Goal: Navigation & Orientation: Find specific page/section

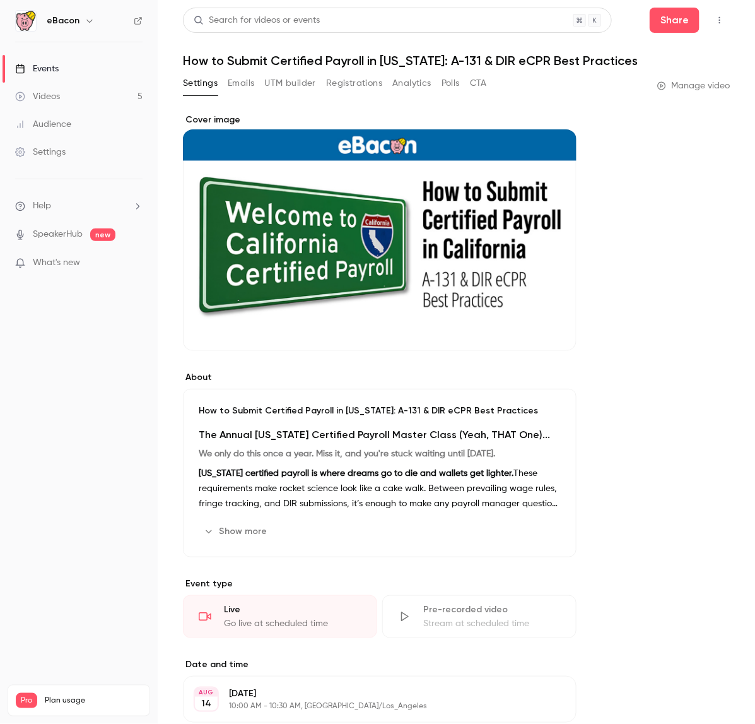
click at [451, 82] on button "Polls" at bounding box center [451, 83] width 18 height 20
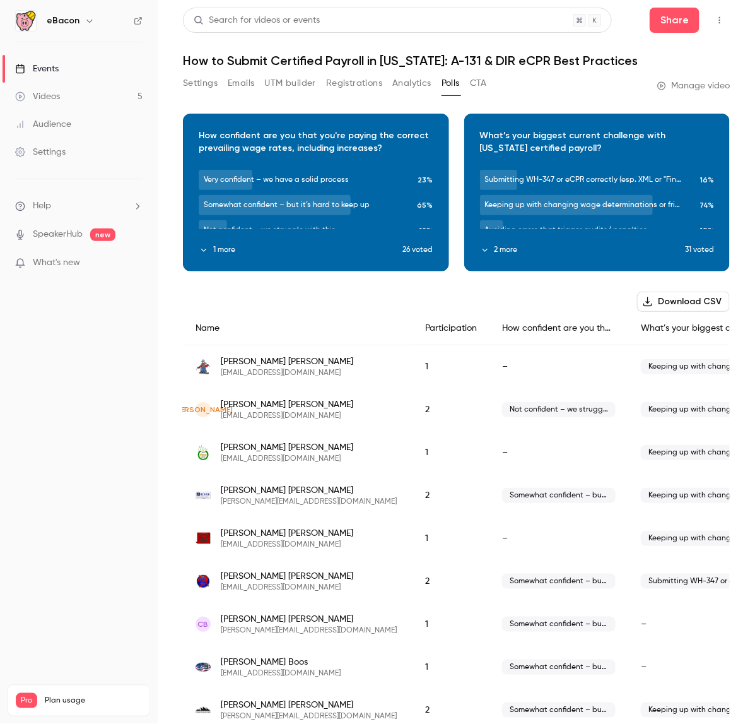
click at [484, 83] on button "CTA" at bounding box center [478, 83] width 17 height 20
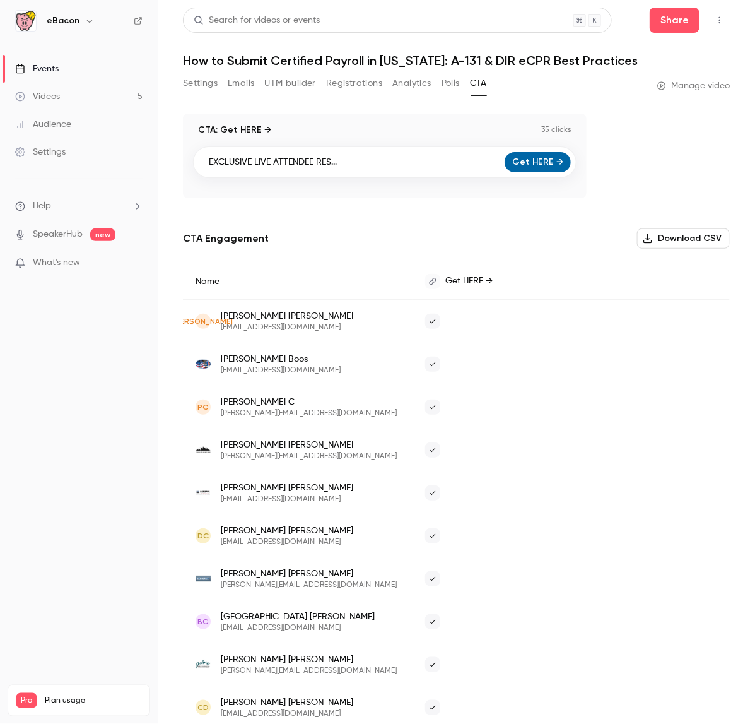
click at [423, 90] on button "Analytics" at bounding box center [412, 83] width 39 height 20
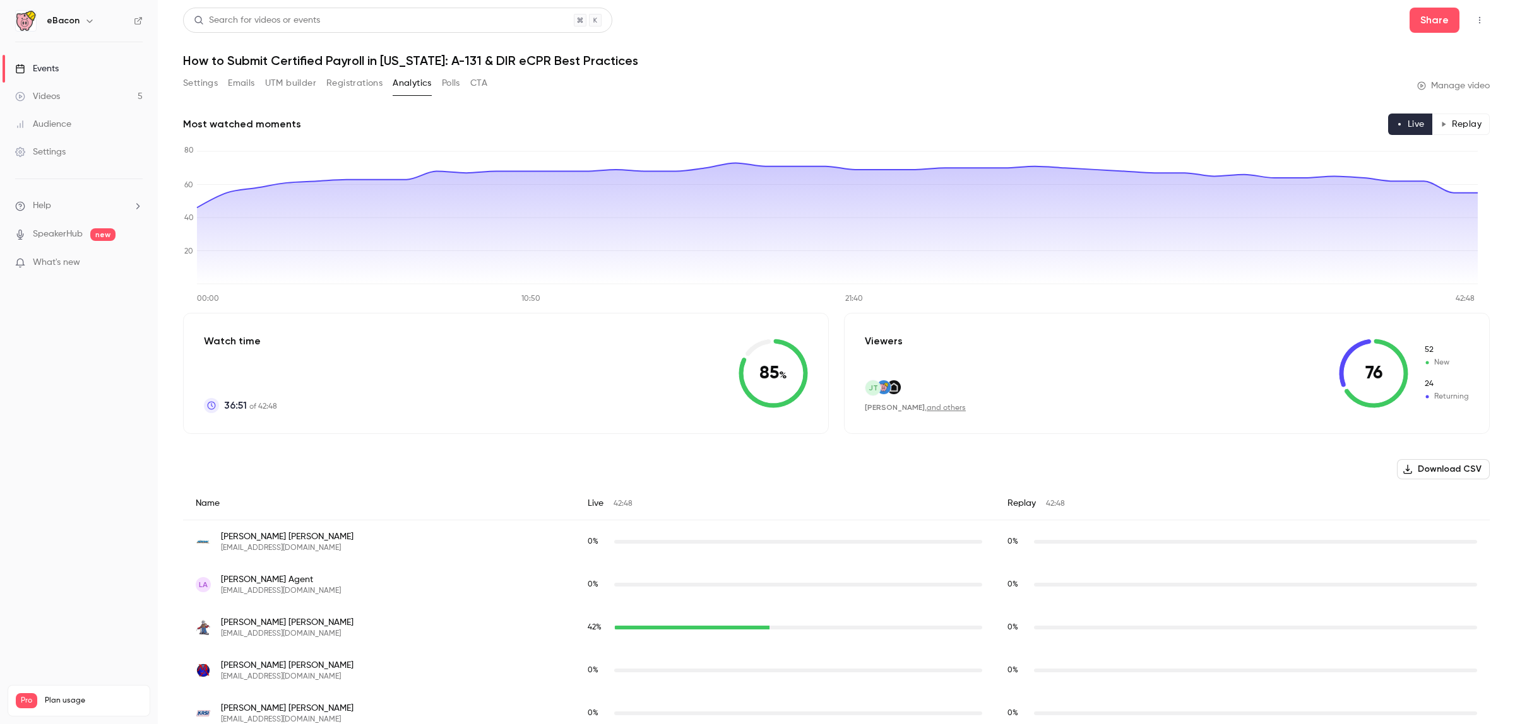
click at [286, 83] on button "UTM builder" at bounding box center [290, 83] width 51 height 20
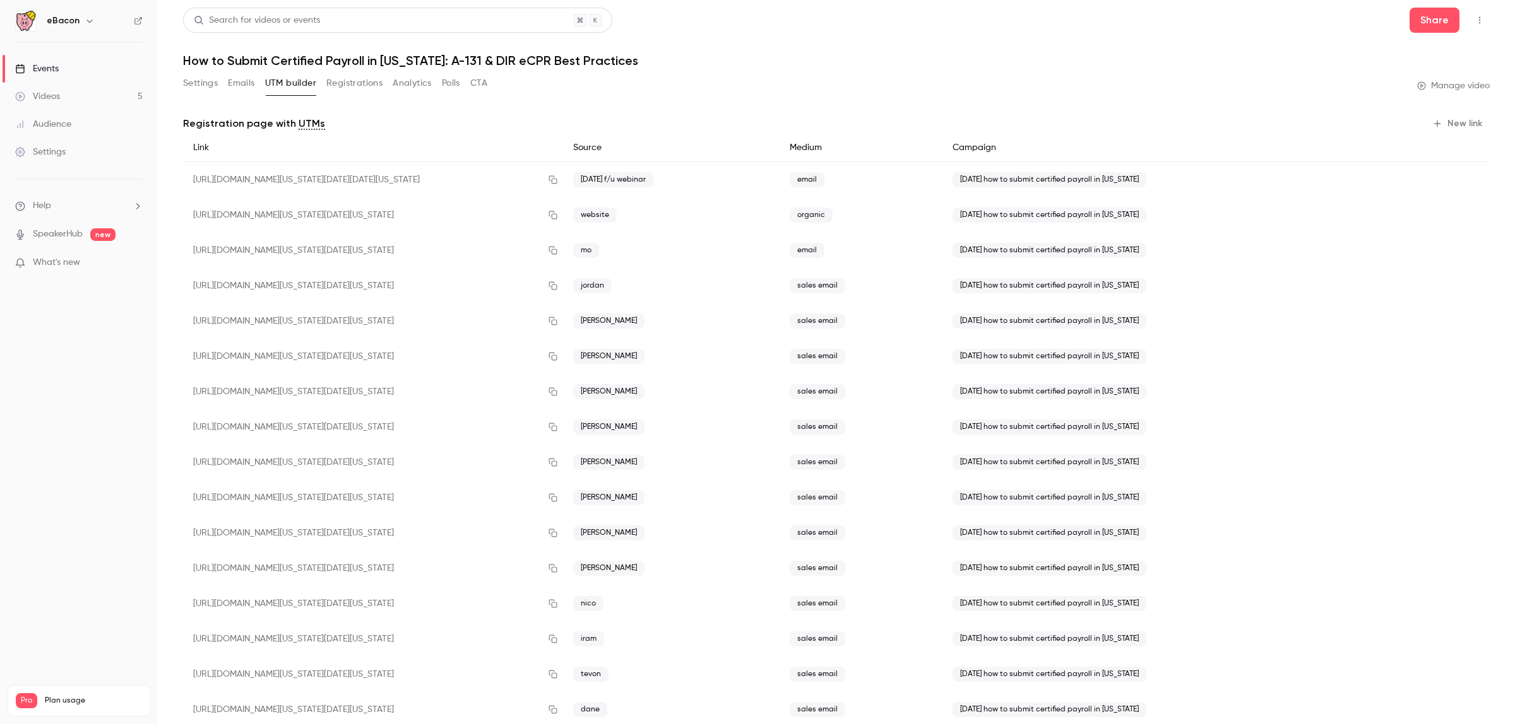
click at [238, 73] on button "Emails" at bounding box center [241, 83] width 27 height 20
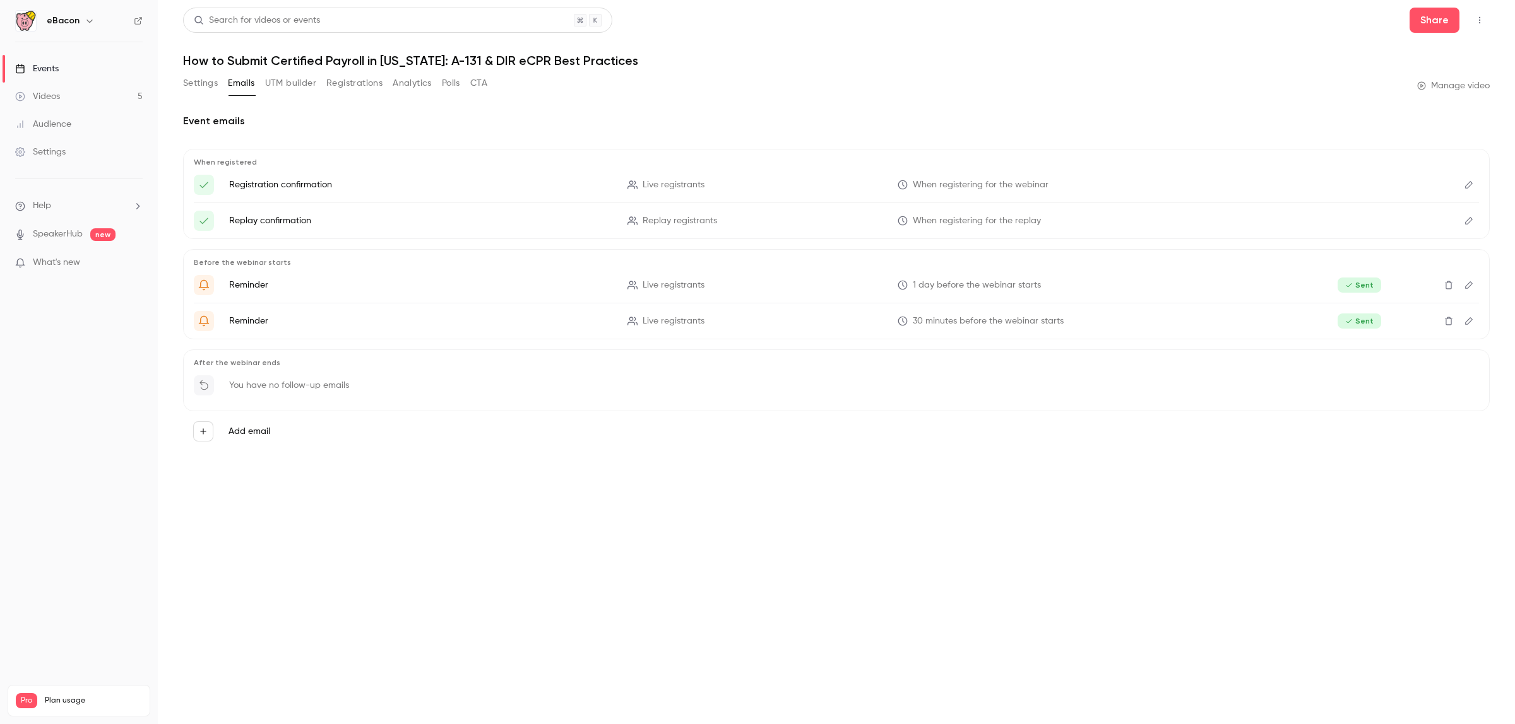
click at [446, 78] on button "Polls" at bounding box center [451, 83] width 18 height 20
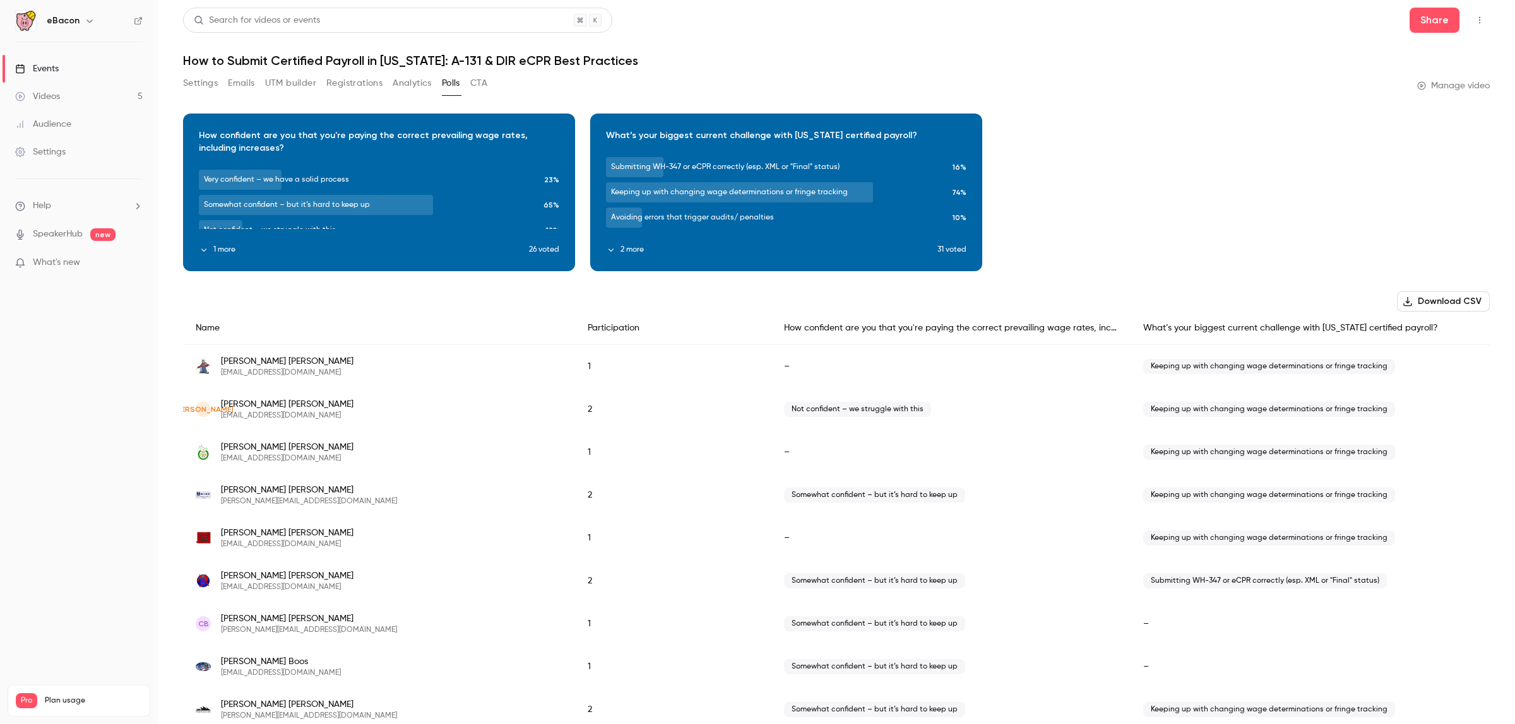
click at [629, 256] on div "Download image" at bounding box center [786, 192] width 391 height 157
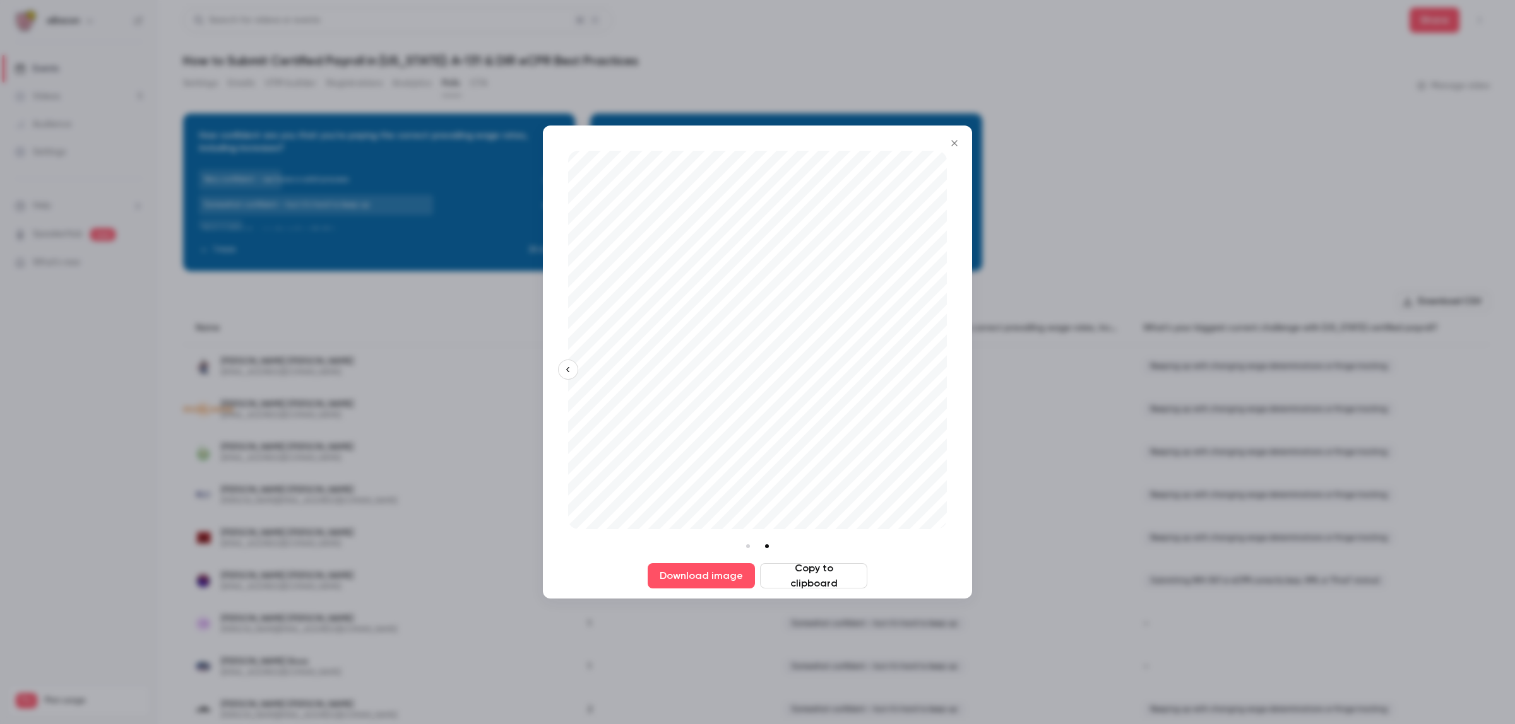
click at [961, 144] on icon "Close" at bounding box center [954, 143] width 15 height 10
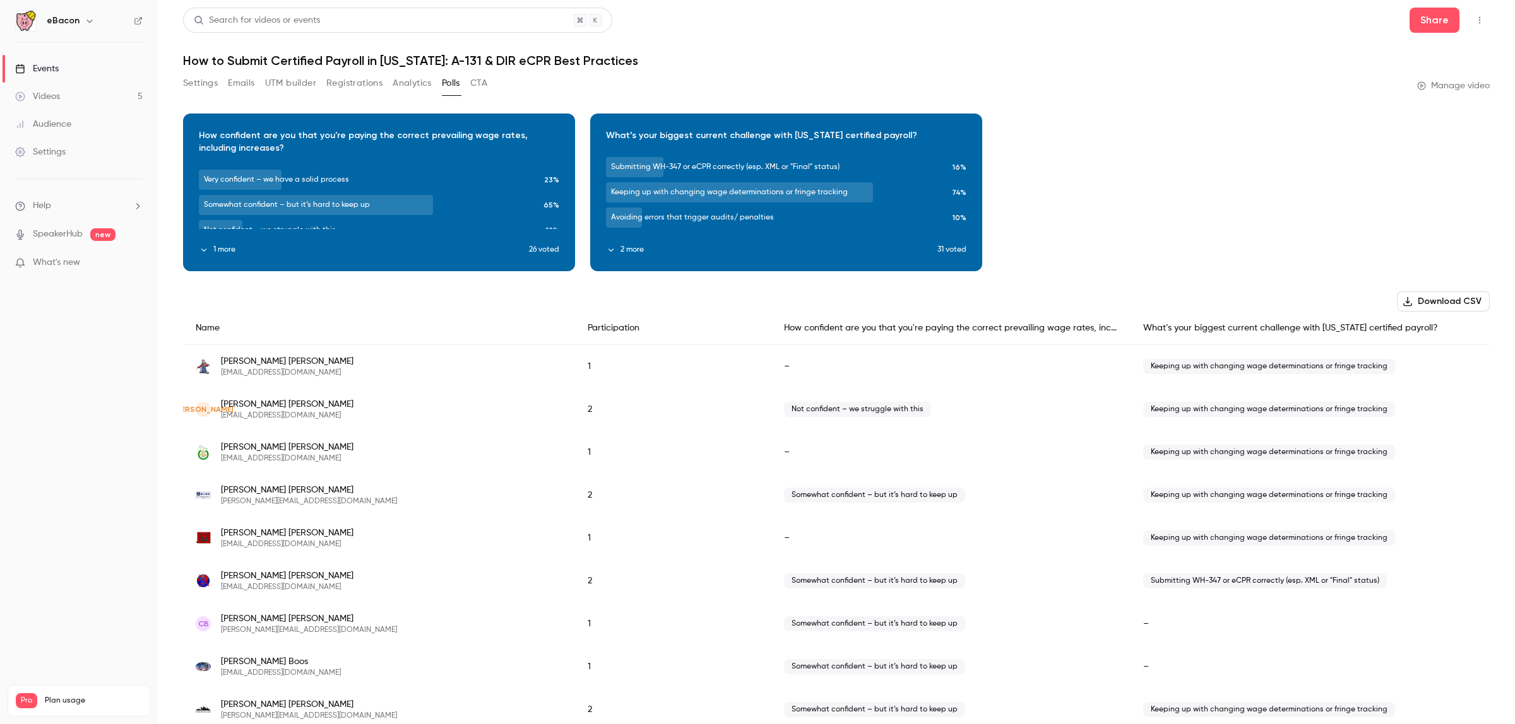
click at [473, 83] on button "CTA" at bounding box center [478, 83] width 17 height 20
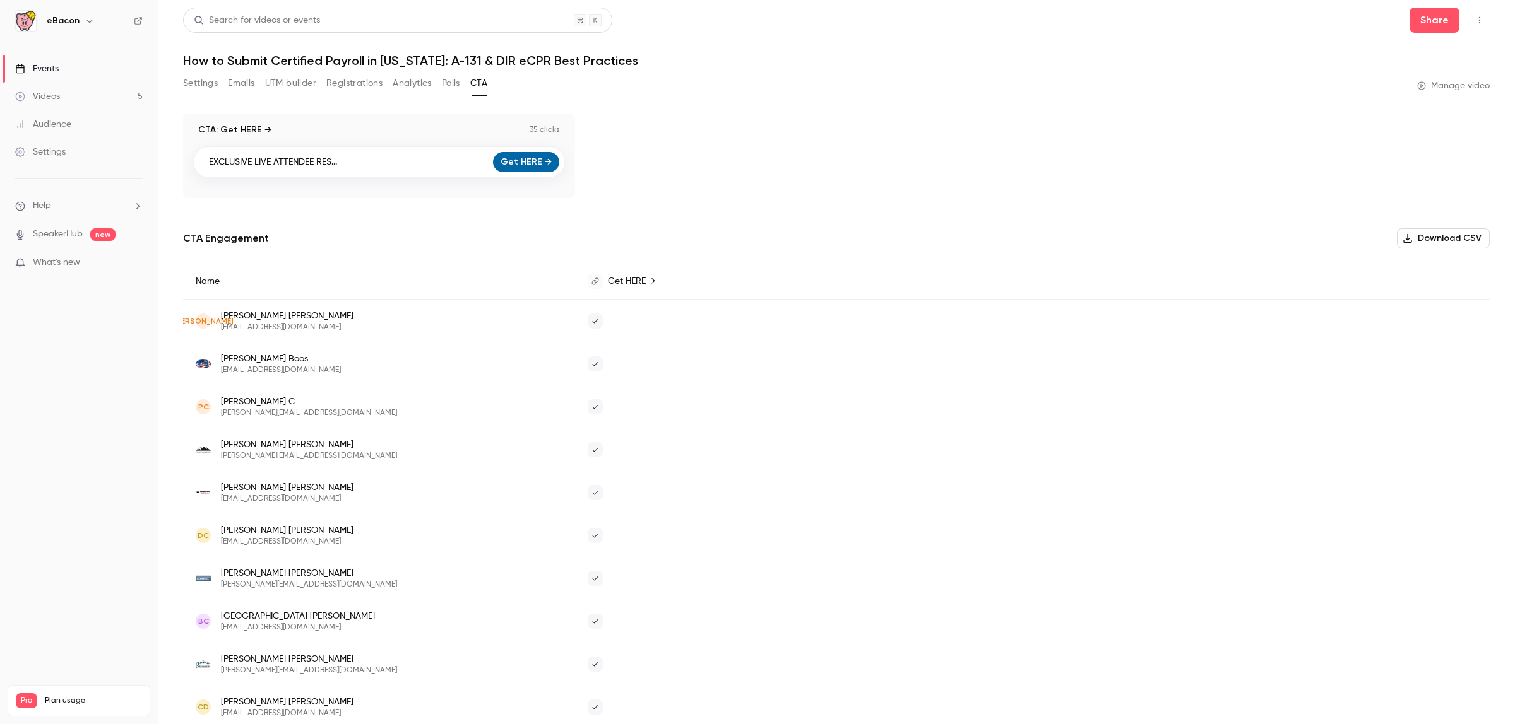
click at [442, 86] on button "Polls" at bounding box center [451, 83] width 18 height 20
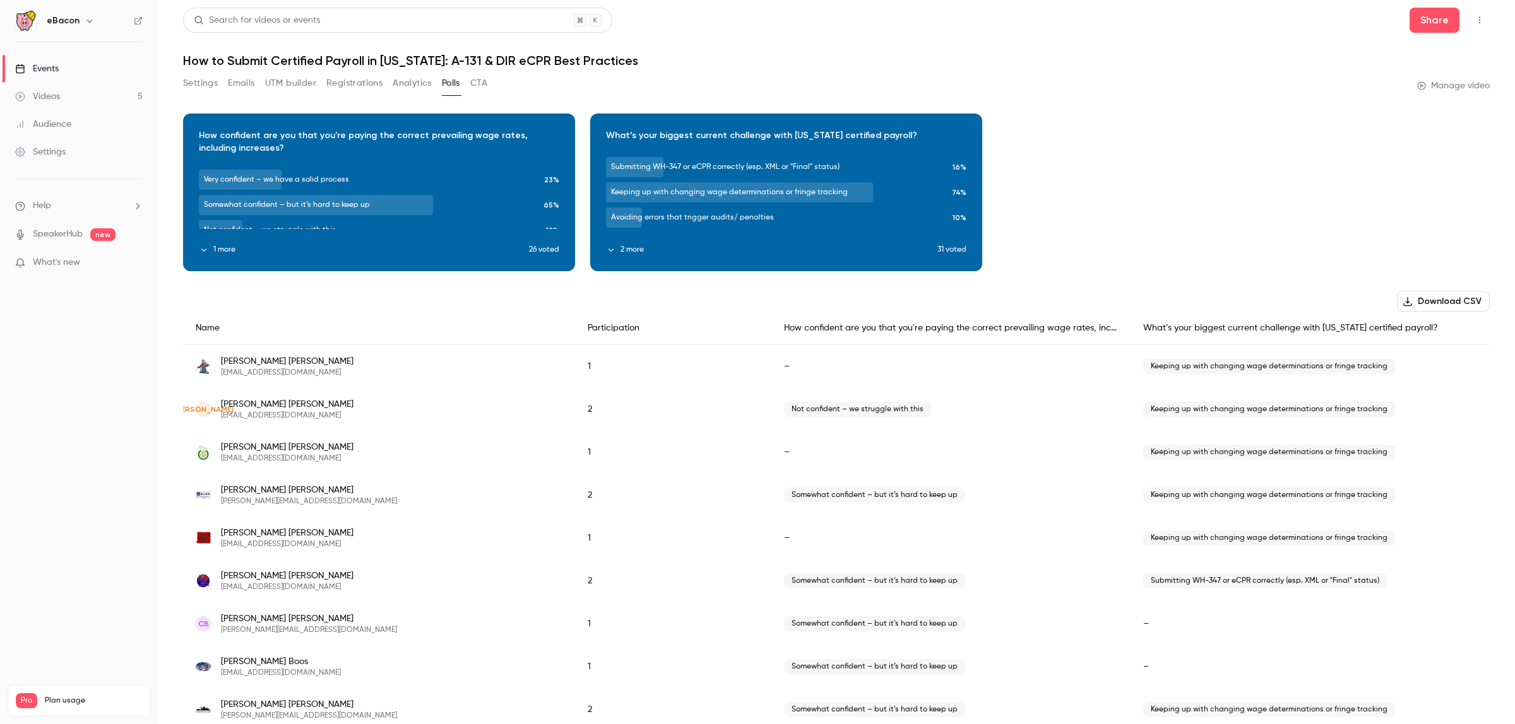
click at [196, 80] on button "Settings" at bounding box center [200, 83] width 35 height 20
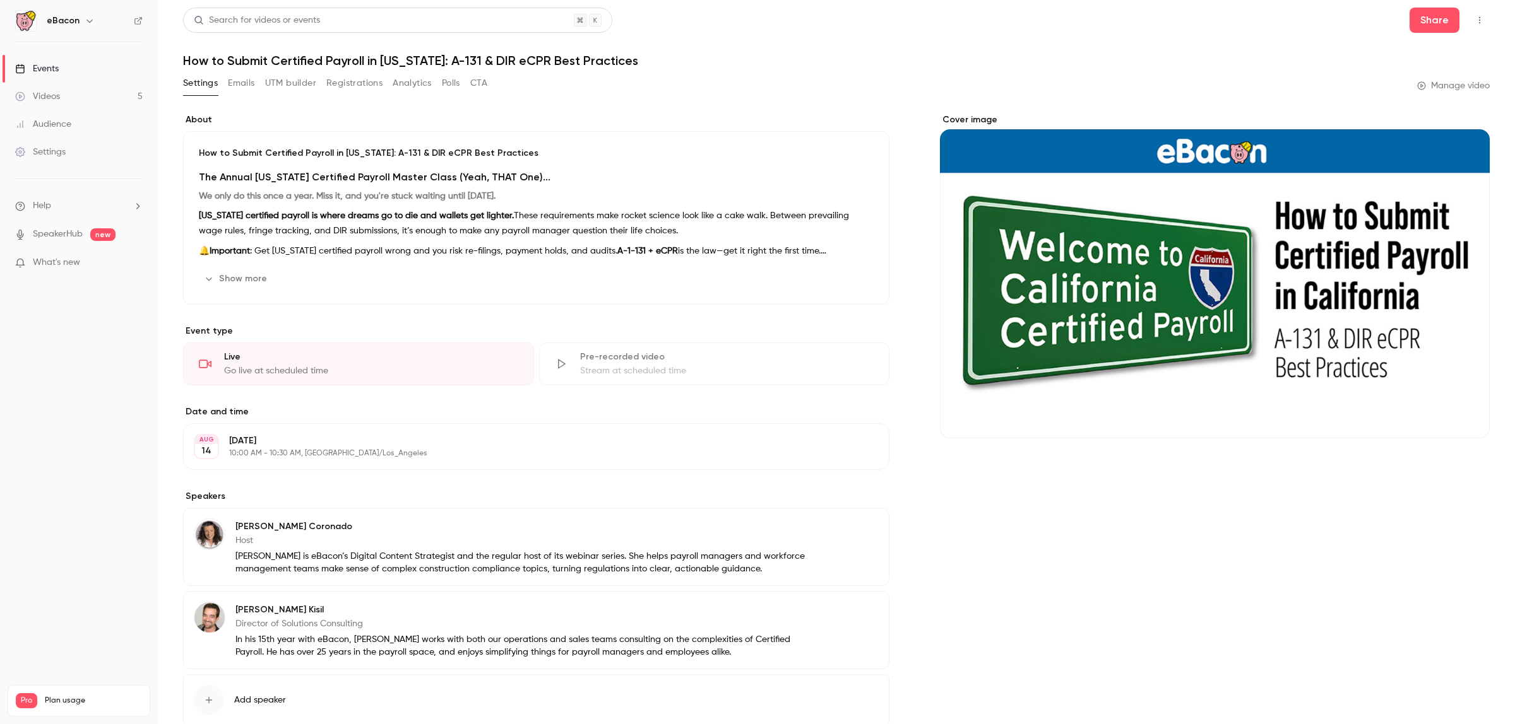
click at [1475, 17] on button "button" at bounding box center [1479, 20] width 20 height 20
click at [613, 59] on div at bounding box center [757, 362] width 1515 height 724
click at [254, 86] on button "Emails" at bounding box center [241, 83] width 27 height 20
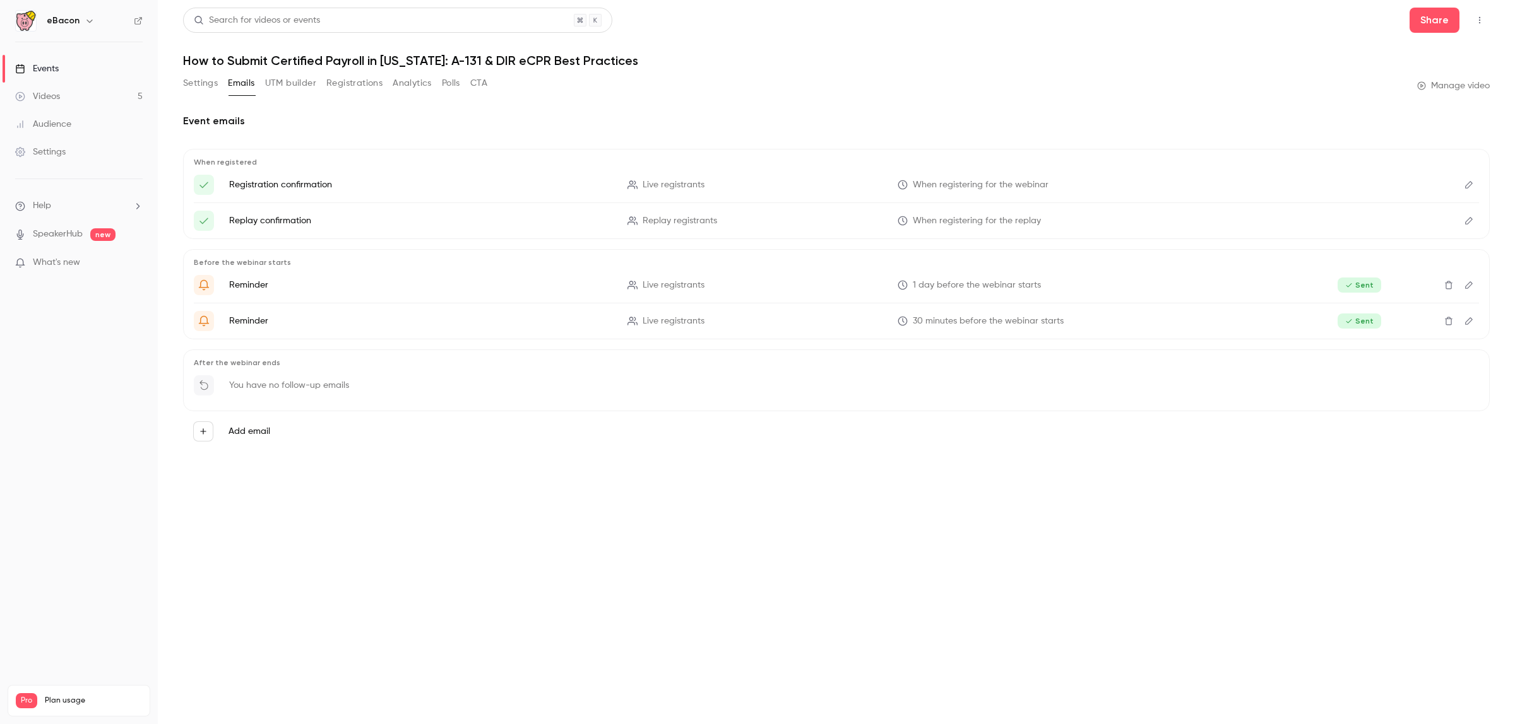
click at [82, 95] on link "Videos 5" at bounding box center [79, 97] width 158 height 28
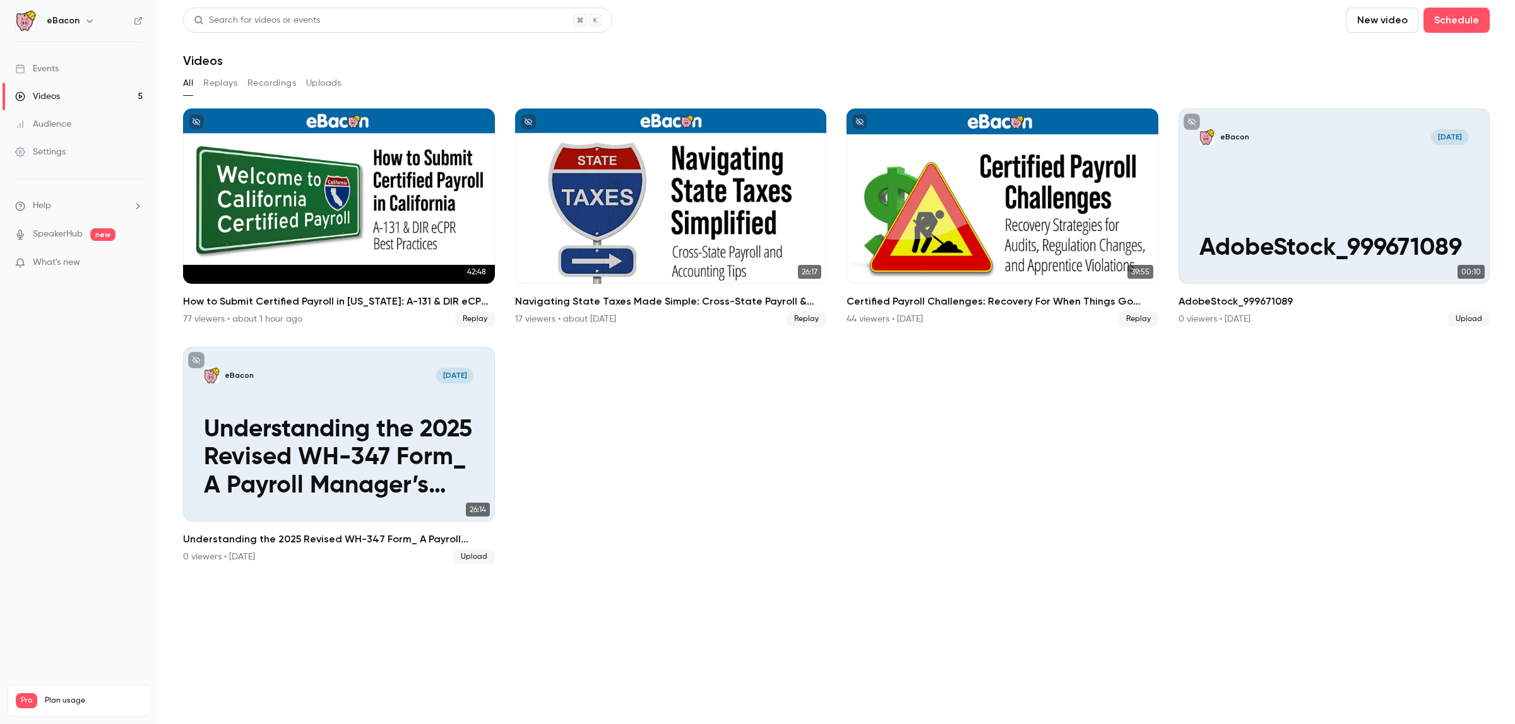
click at [228, 88] on button "Replays" at bounding box center [220, 83] width 34 height 20
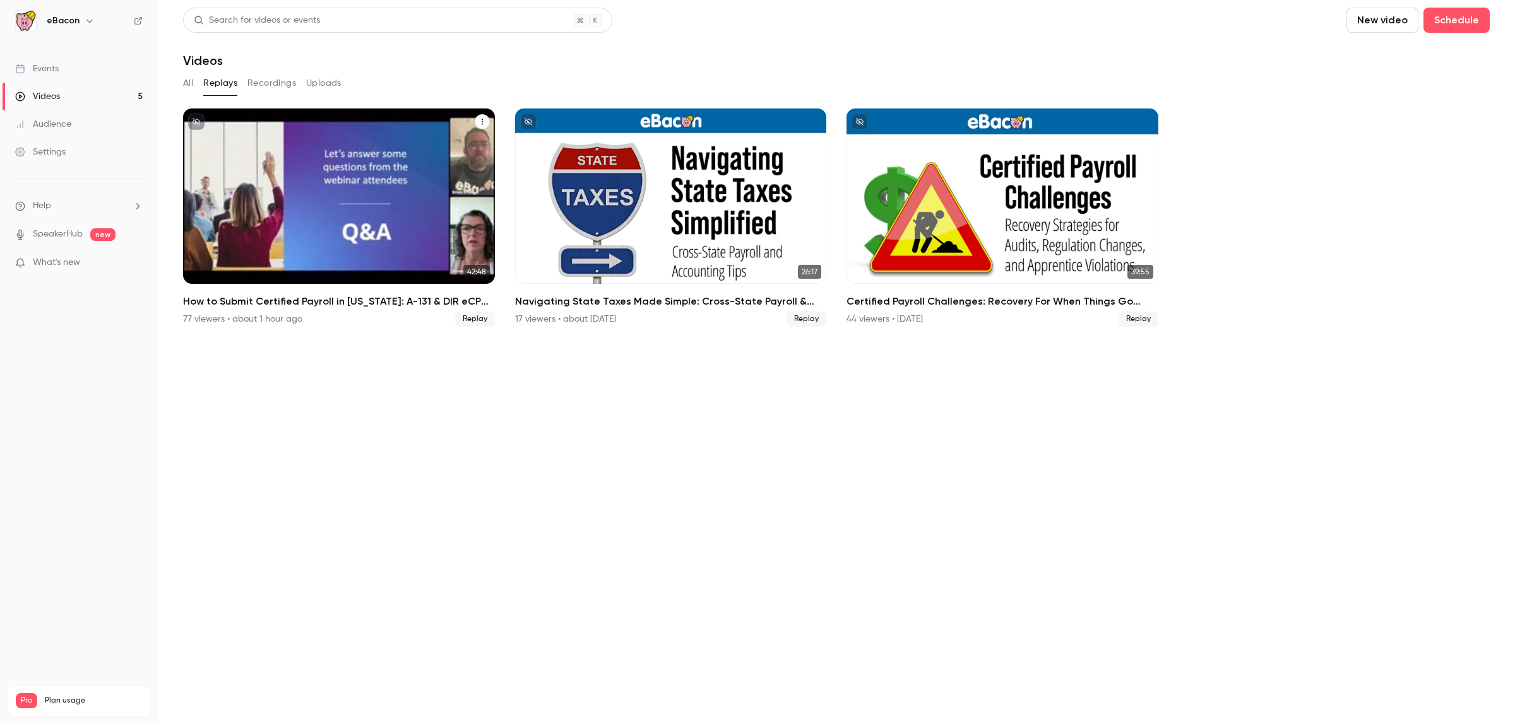
click at [487, 120] on button "How to Submit Certified Payroll in California: A-131 & DIR eCPR Best Practices" at bounding box center [482, 121] width 15 height 15
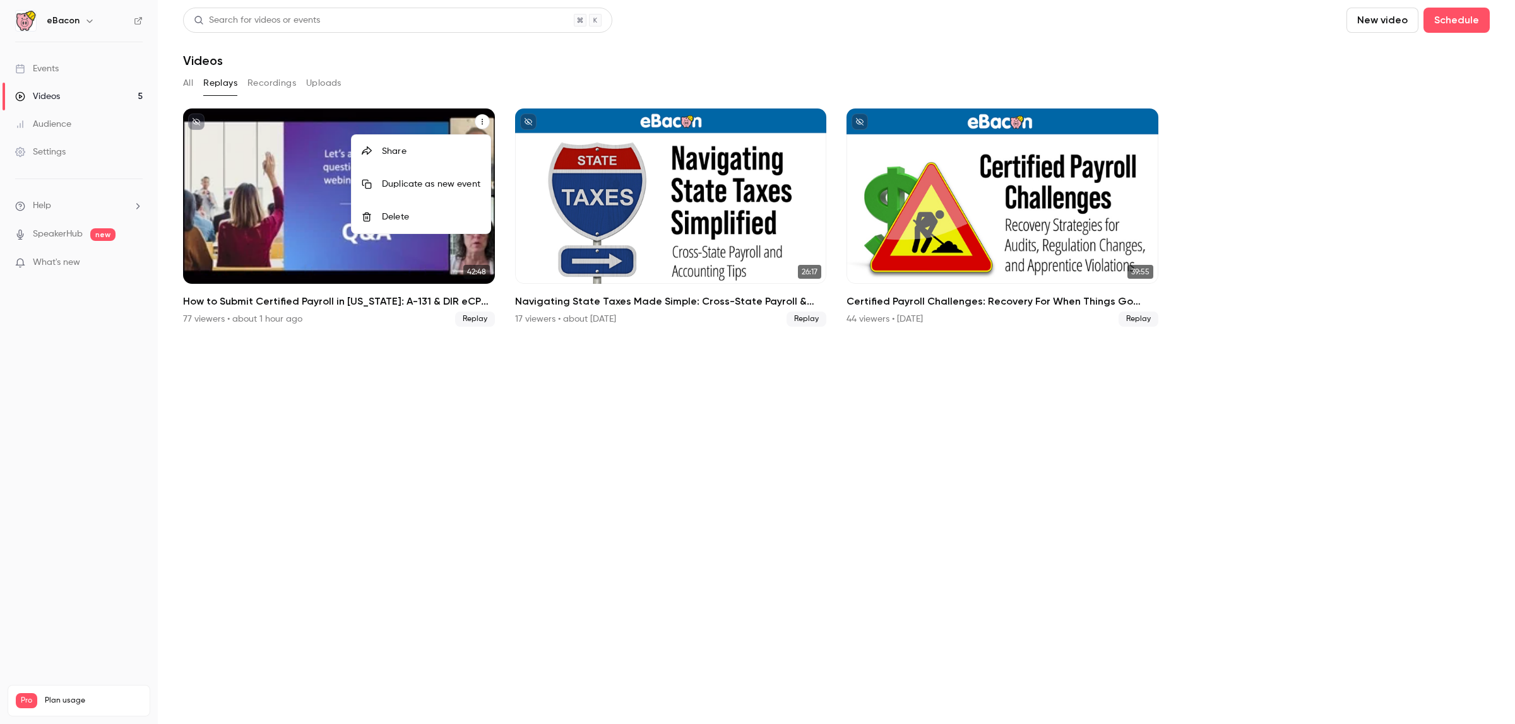
click at [475, 71] on div at bounding box center [757, 362] width 1515 height 724
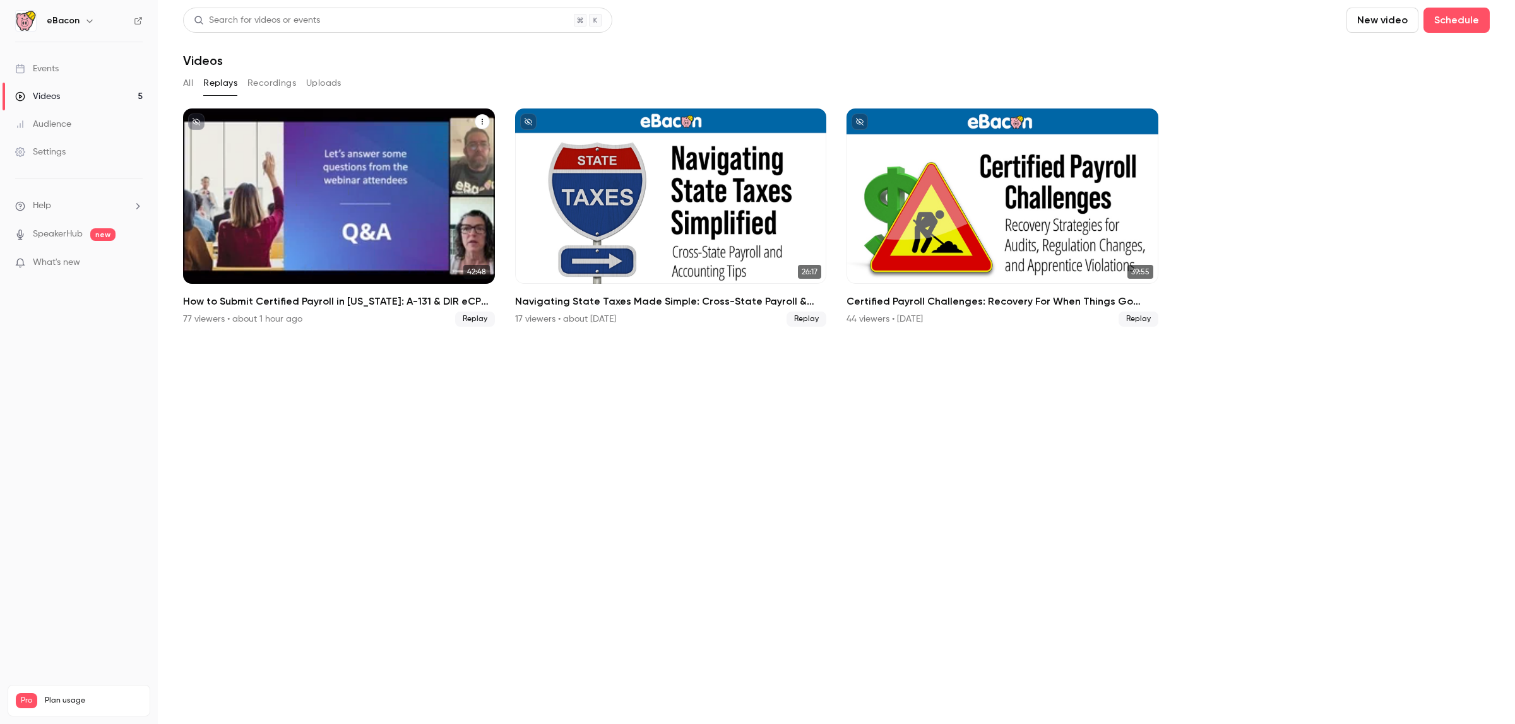
click at [329, 85] on button "Uploads" at bounding box center [323, 83] width 35 height 20
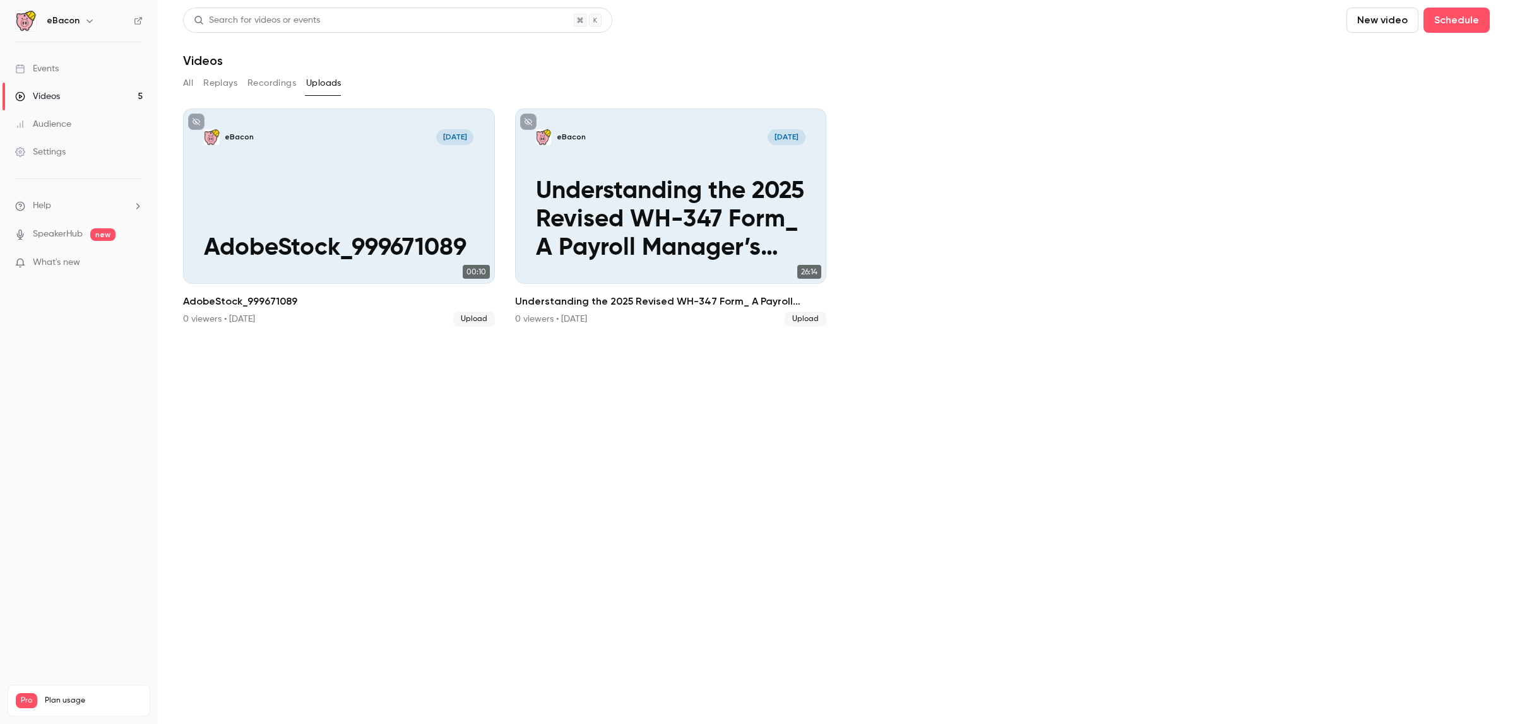
click at [182, 74] on main "Search for videos or events New video Schedule Videos All Replays Recordings Up…" at bounding box center [836, 362] width 1357 height 724
click at [185, 76] on button "All" at bounding box center [188, 83] width 10 height 20
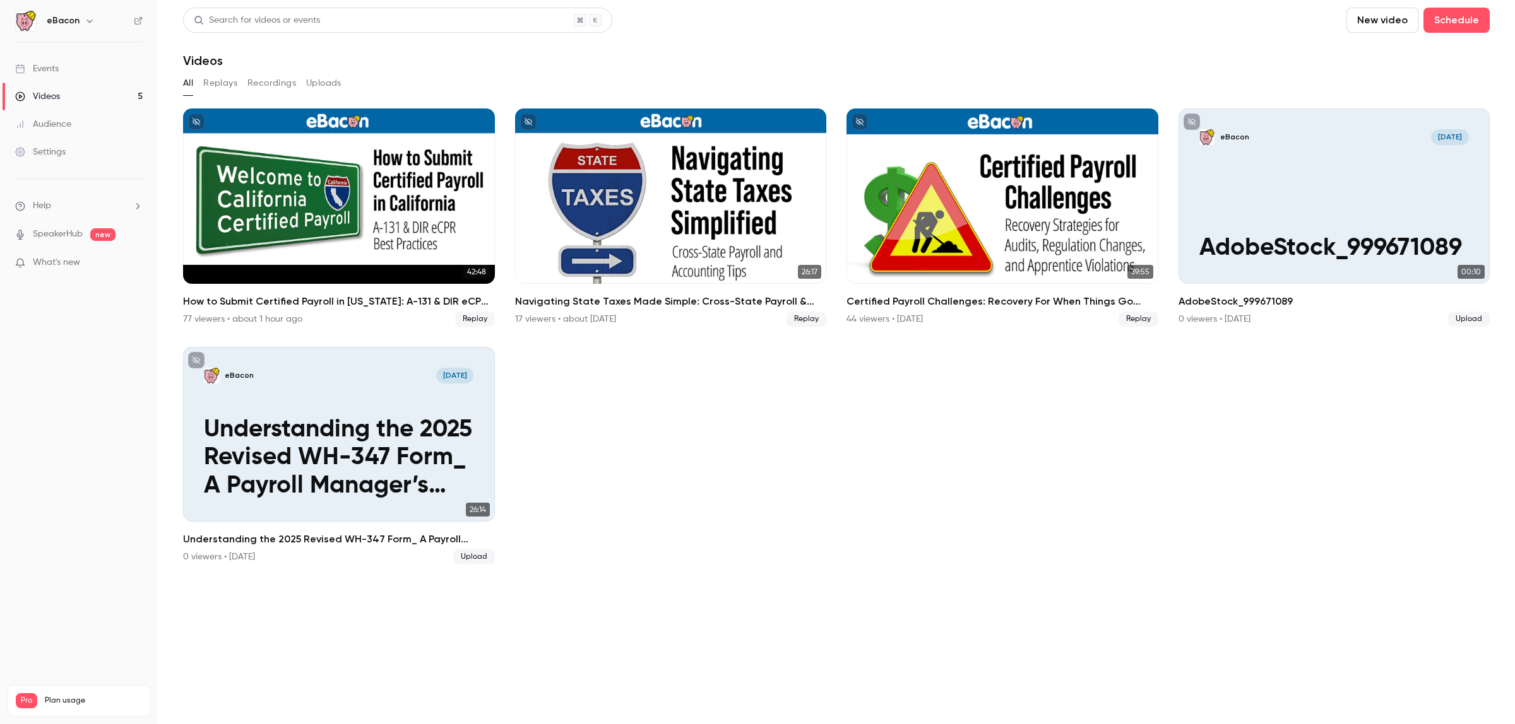
click at [56, 150] on div "Settings" at bounding box center [40, 152] width 50 height 13
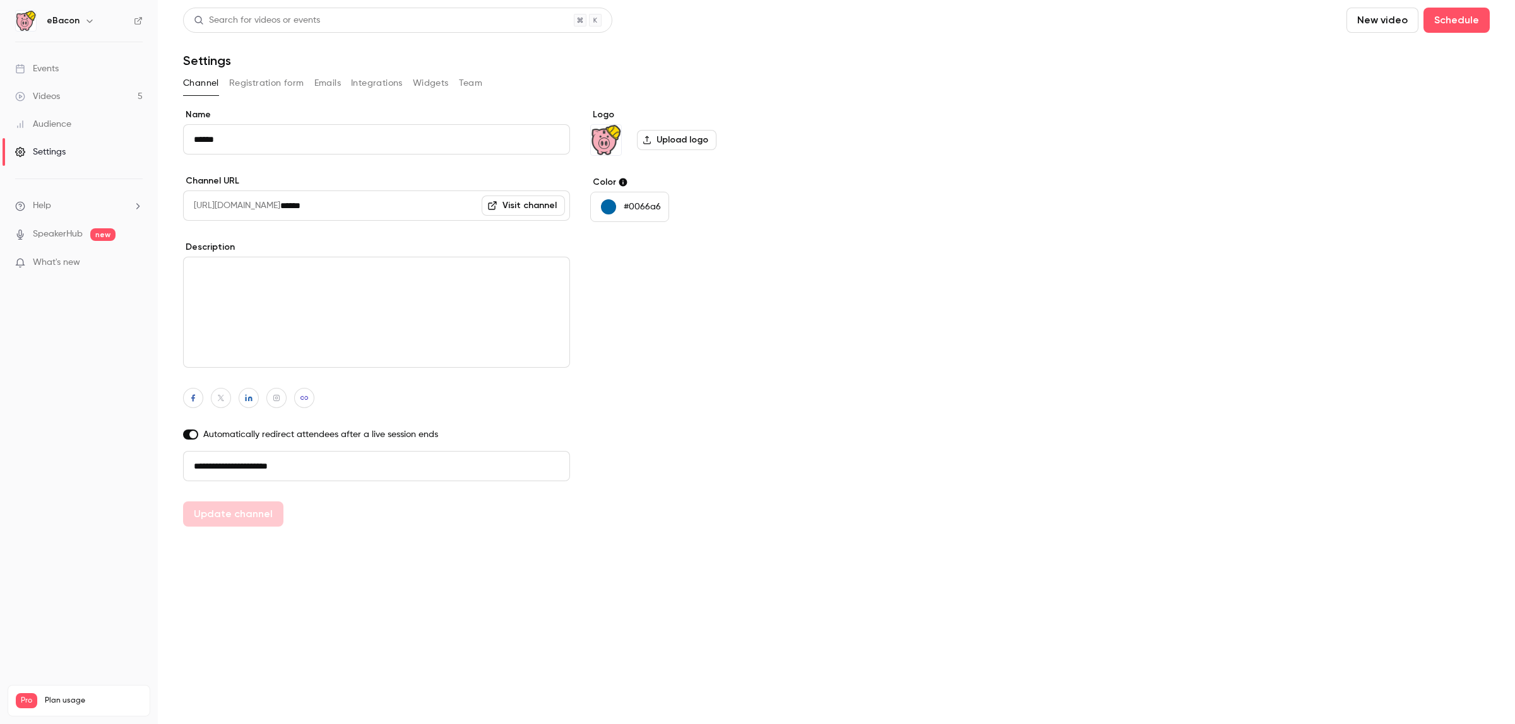
click at [81, 129] on link "Audience" at bounding box center [79, 124] width 158 height 28
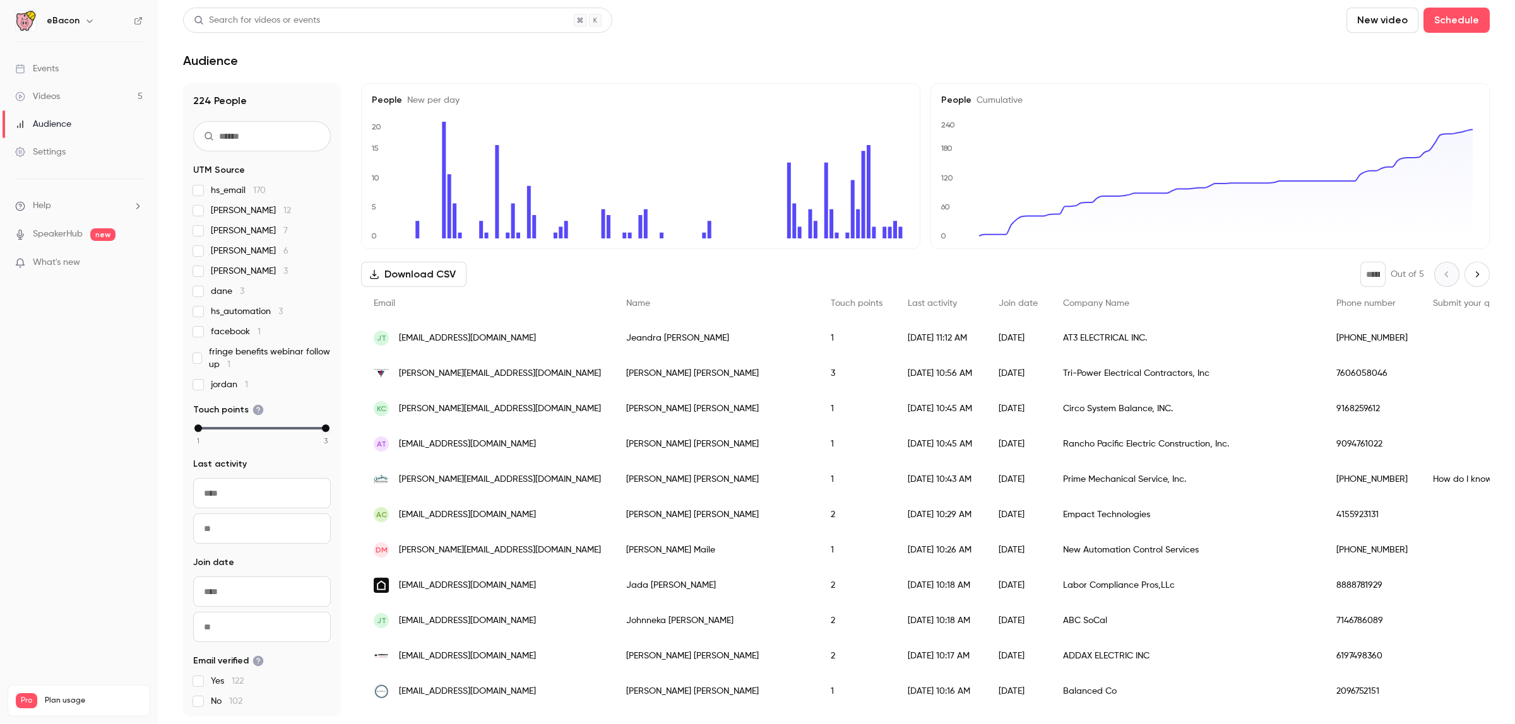
click at [97, 73] on link "Events" at bounding box center [79, 69] width 158 height 28
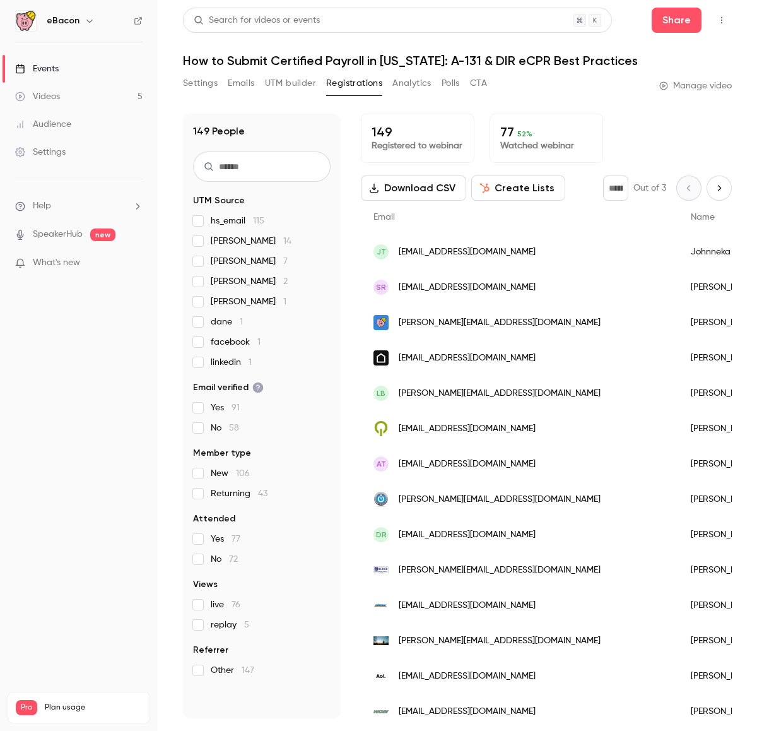
click at [641, 58] on h1 "How to Submit Certified Payroll in [US_STATE]: A-131 & DIR eCPR Best Practices" at bounding box center [457, 60] width 549 height 15
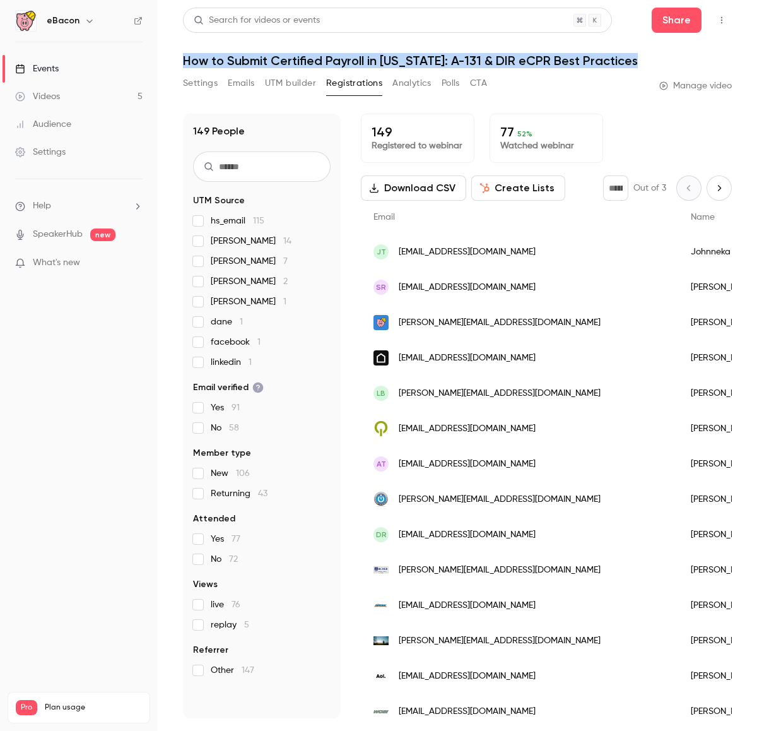
drag, startPoint x: 634, startPoint y: 49, endPoint x: 177, endPoint y: 68, distance: 457.3
click at [177, 68] on main "Search for videos or events Share How to Submit Certified Payroll in [US_STATE]…" at bounding box center [457, 365] width 599 height 731
copy h1 "How to Submit Certified Payroll in [US_STATE]: A-131 & DIR eCPR Best Practices"
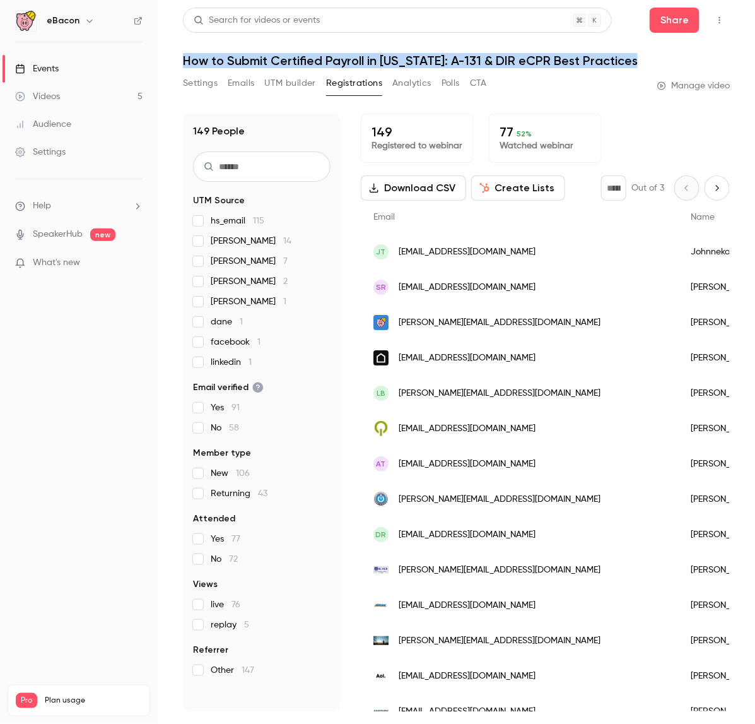
click at [454, 85] on button "Polls" at bounding box center [451, 83] width 18 height 20
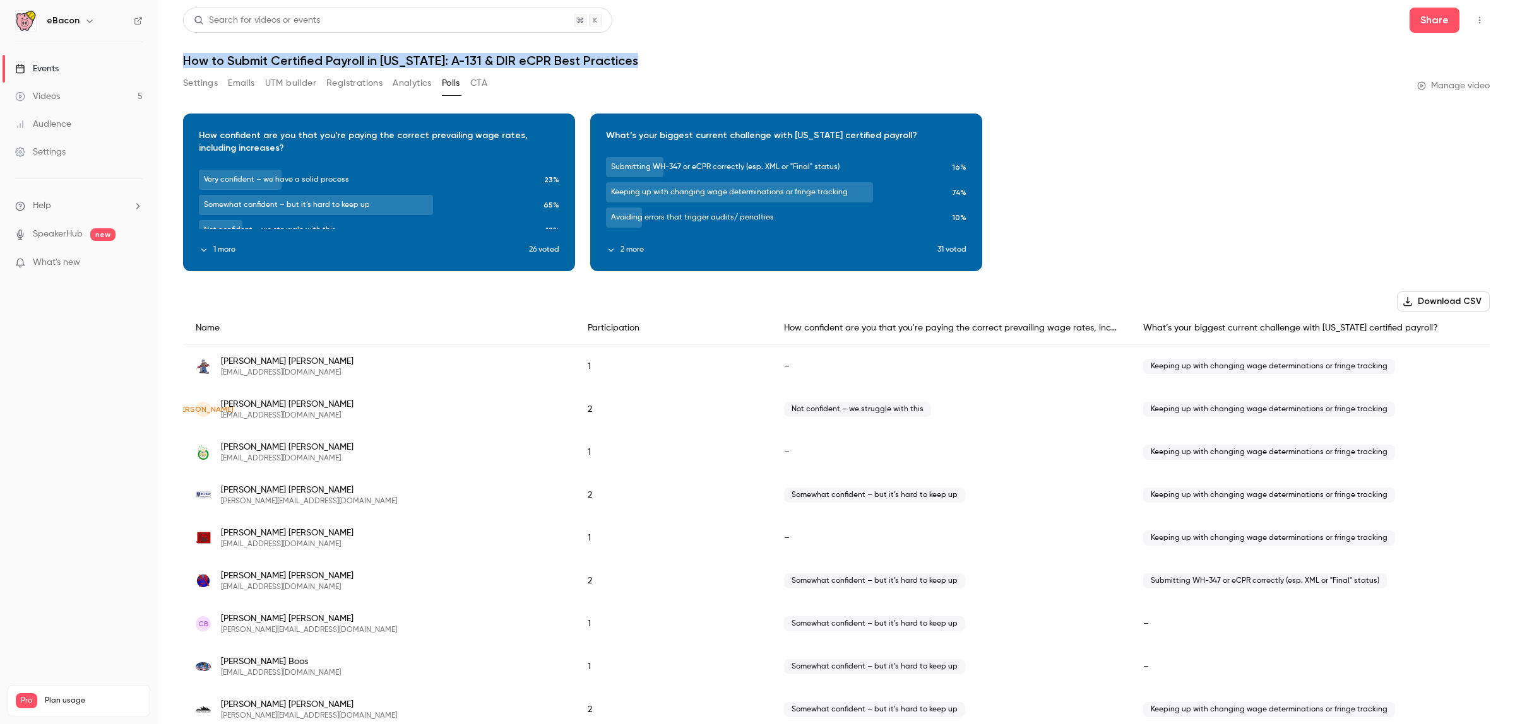
click at [638, 245] on button "2 more" at bounding box center [771, 249] width 331 height 11
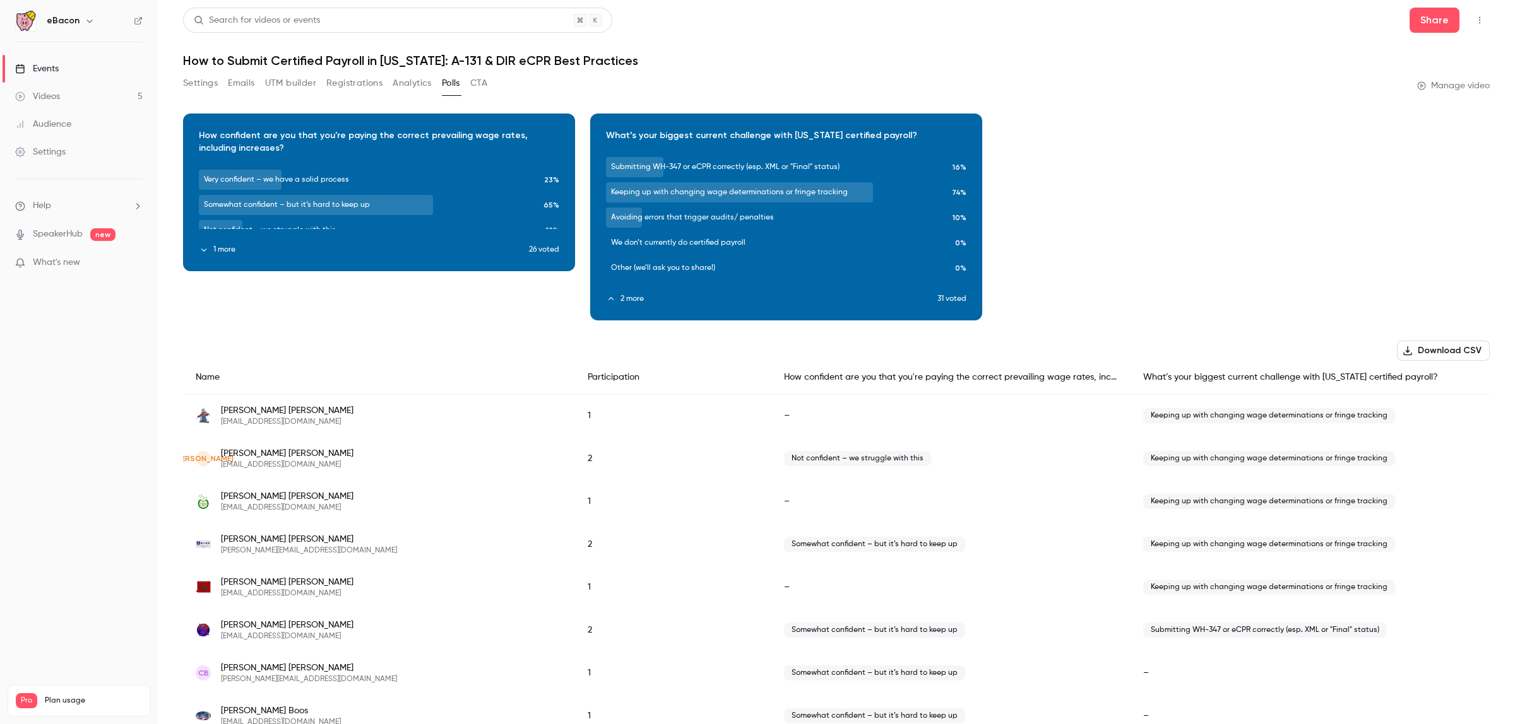
click at [229, 256] on div "Download image" at bounding box center [379, 192] width 391 height 157
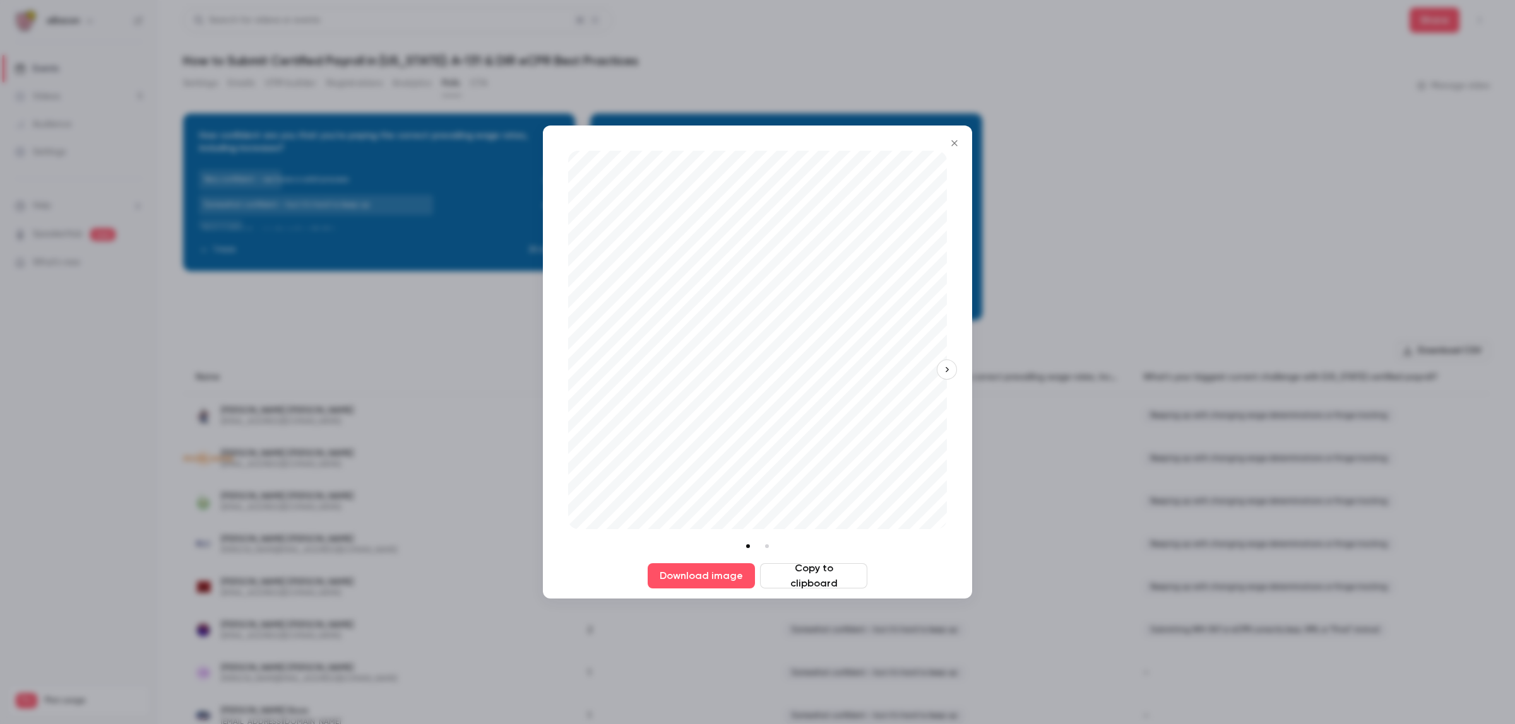
drag, startPoint x: 844, startPoint y: 573, endPoint x: 841, endPoint y: 566, distance: 7.6
click at [844, 571] on button "Copy to clipboard" at bounding box center [813, 576] width 107 height 25
click at [942, 360] on button "button" at bounding box center [946, 370] width 20 height 20
click at [842, 567] on button "Copy to clipboard" at bounding box center [813, 576] width 107 height 25
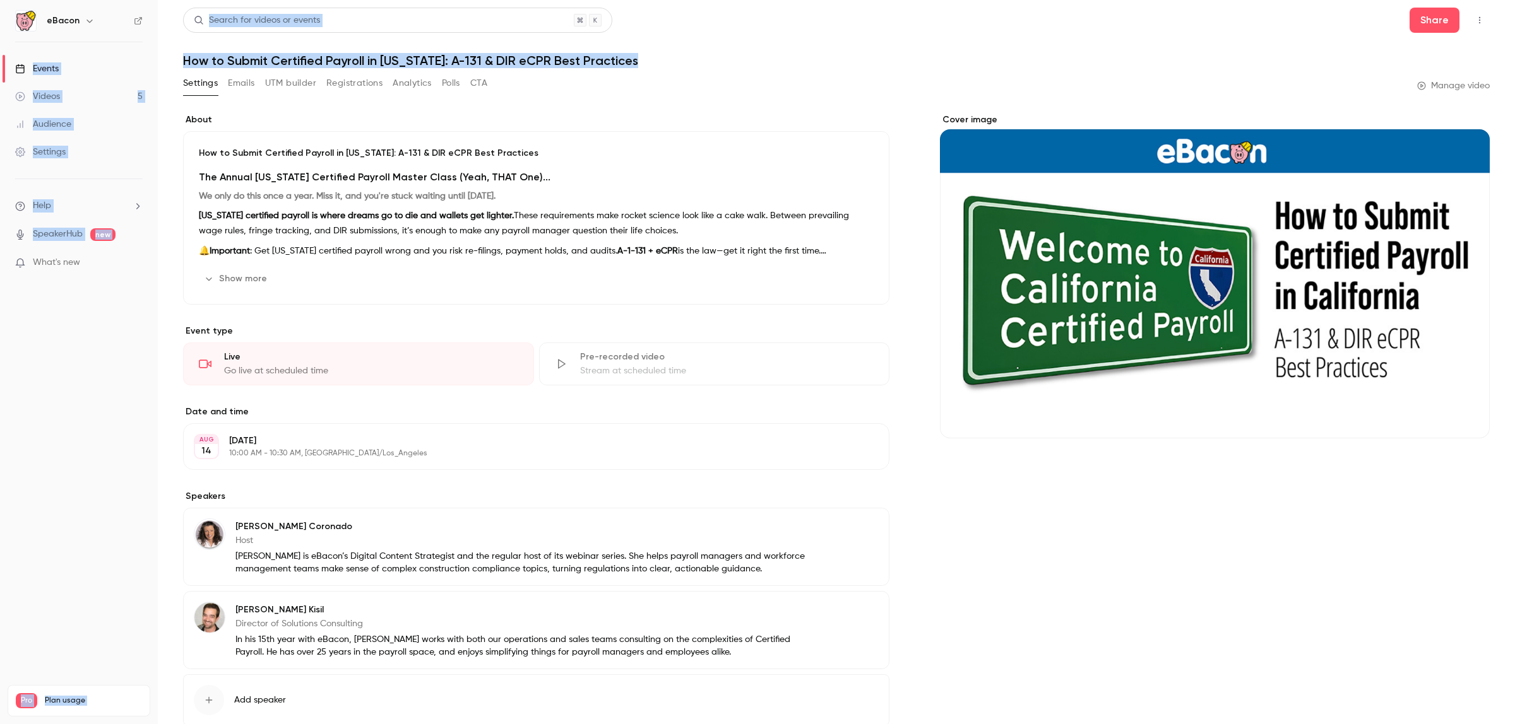
drag, startPoint x: 632, startPoint y: 58, endPoint x: 139, endPoint y: 64, distance: 493.5
click at [139, 64] on div "eBacon Events Videos 5 Audience Settings Help SpeakerHub new What's new Pro Pla…" at bounding box center [757, 362] width 1515 height 724
click at [651, 60] on h1 "How to Submit Certified Payroll in [US_STATE]: A-131 & DIR eCPR Best Practices" at bounding box center [836, 60] width 1306 height 15
click at [635, 60] on h1 "How to Submit Certified Payroll in [US_STATE]: A-131 & DIR eCPR Best Practices" at bounding box center [836, 60] width 1306 height 15
click at [613, 64] on h1 "How to Submit Certified Payroll in [US_STATE]: A-131 & DIR eCPR Best Practices" at bounding box center [836, 60] width 1306 height 15
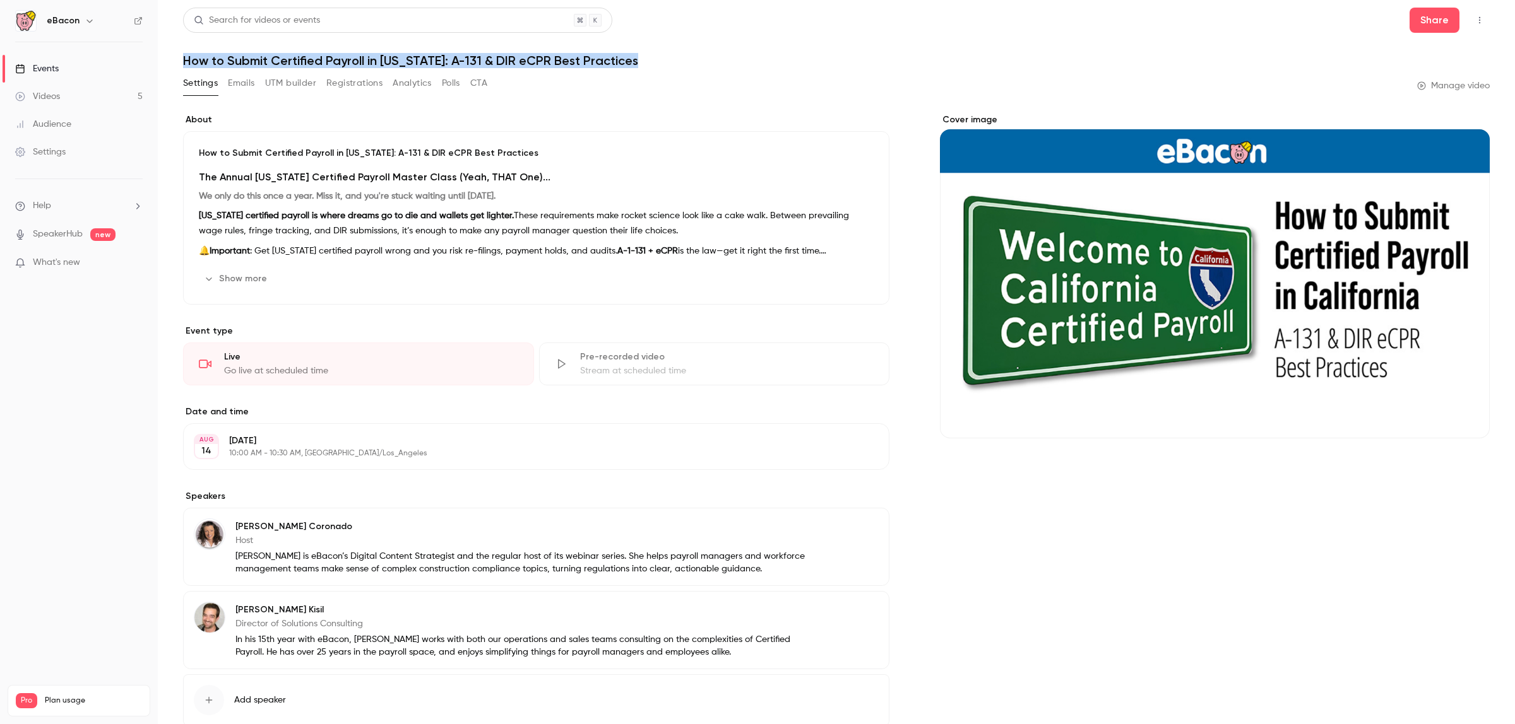
drag, startPoint x: 635, startPoint y: 60, endPoint x: 175, endPoint y: 58, distance: 460.0
click at [174, 56] on main "Search for videos or events Share How to Submit Certified Payroll in California…" at bounding box center [836, 362] width 1357 height 724
copy h1 "How to Submit Certified Payroll in [US_STATE]: A-131 & DIR eCPR Best Practices"
